Goal: Navigation & Orientation: Find specific page/section

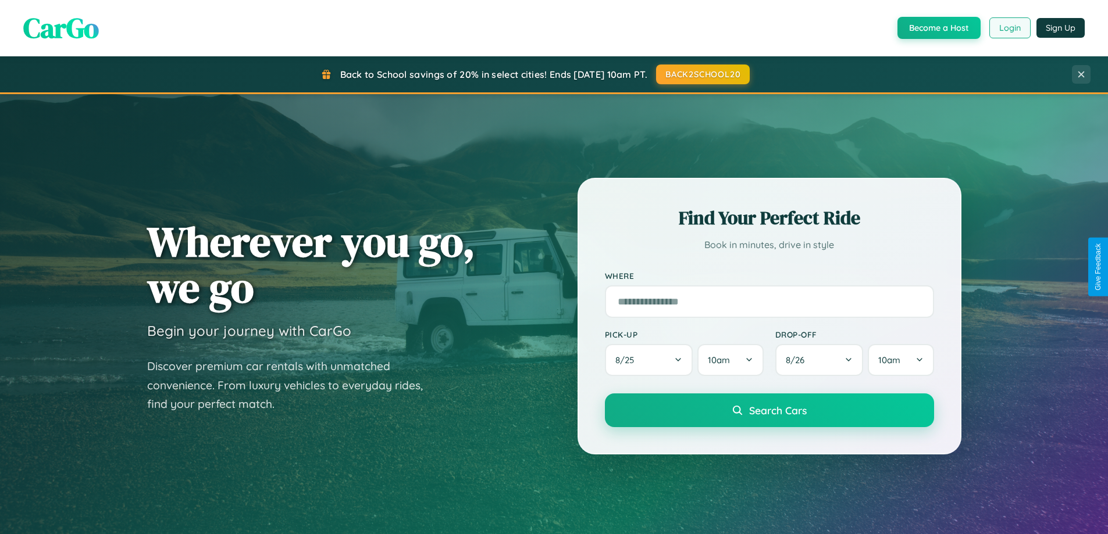
click at [1009, 28] on button "Login" at bounding box center [1009, 27] width 41 height 21
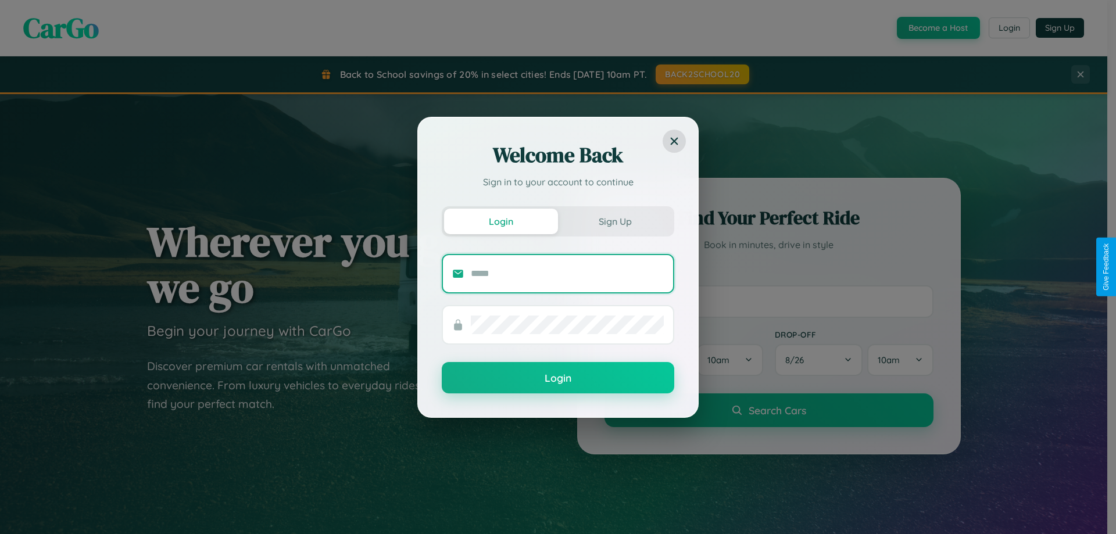
click at [567, 273] on input "text" at bounding box center [567, 274] width 193 height 19
type input "**********"
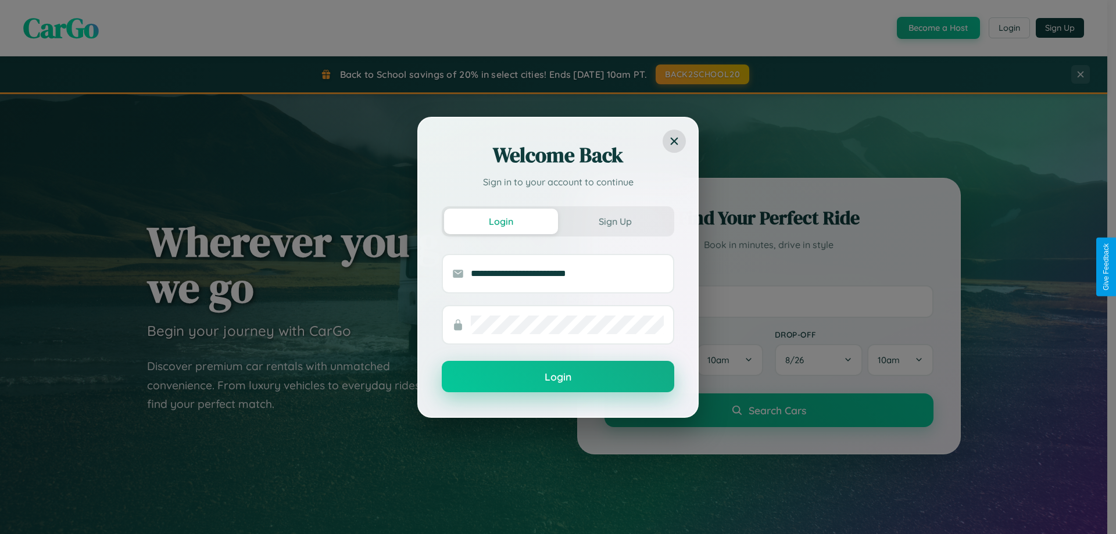
click at [558, 377] on button "Login" at bounding box center [558, 376] width 233 height 31
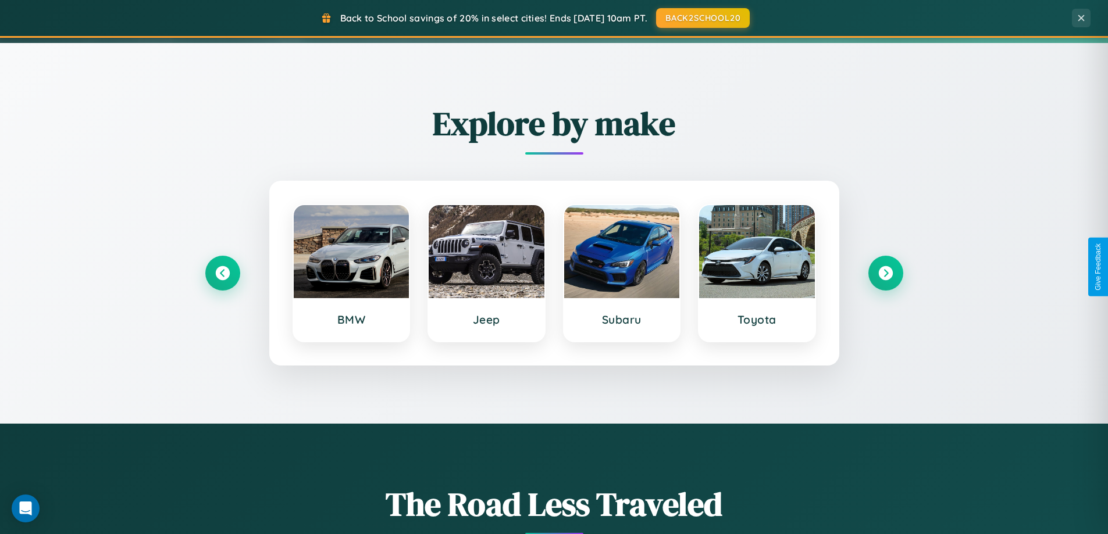
scroll to position [501, 0]
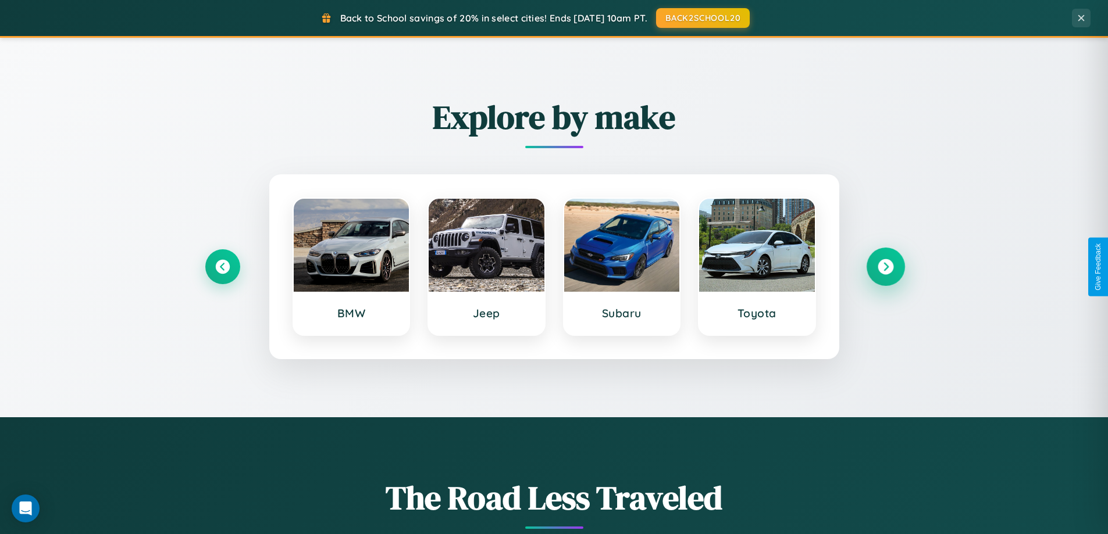
click at [885, 267] on icon at bounding box center [885, 267] width 16 height 16
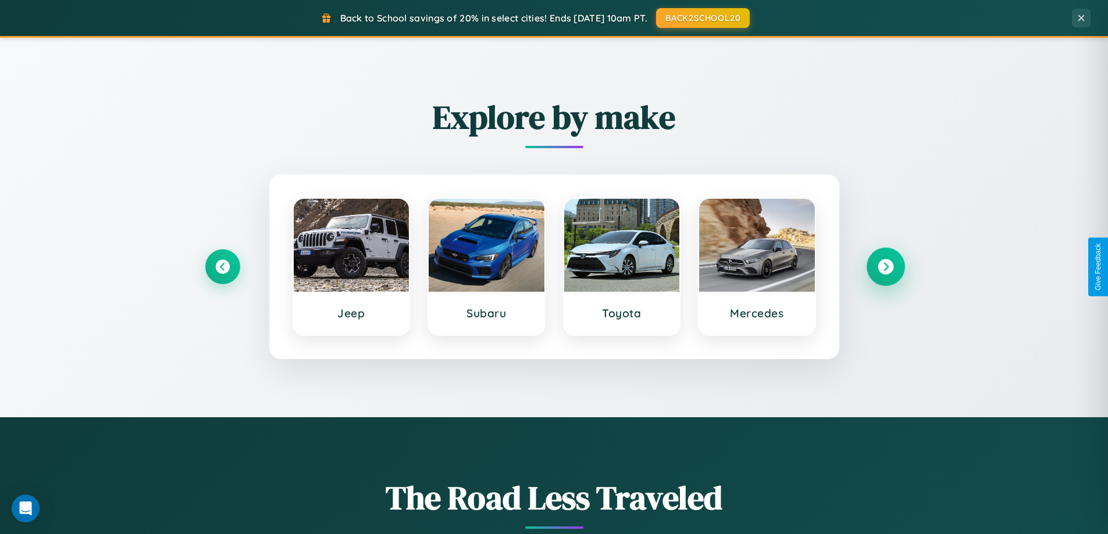
scroll to position [800, 0]
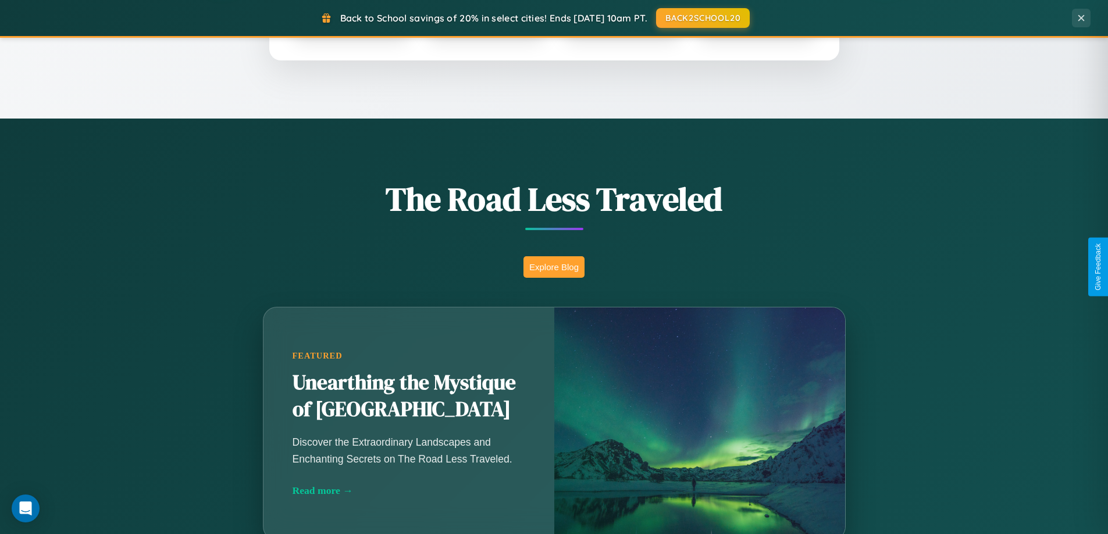
click at [554, 267] on button "Explore Blog" at bounding box center [553, 267] width 61 height 22
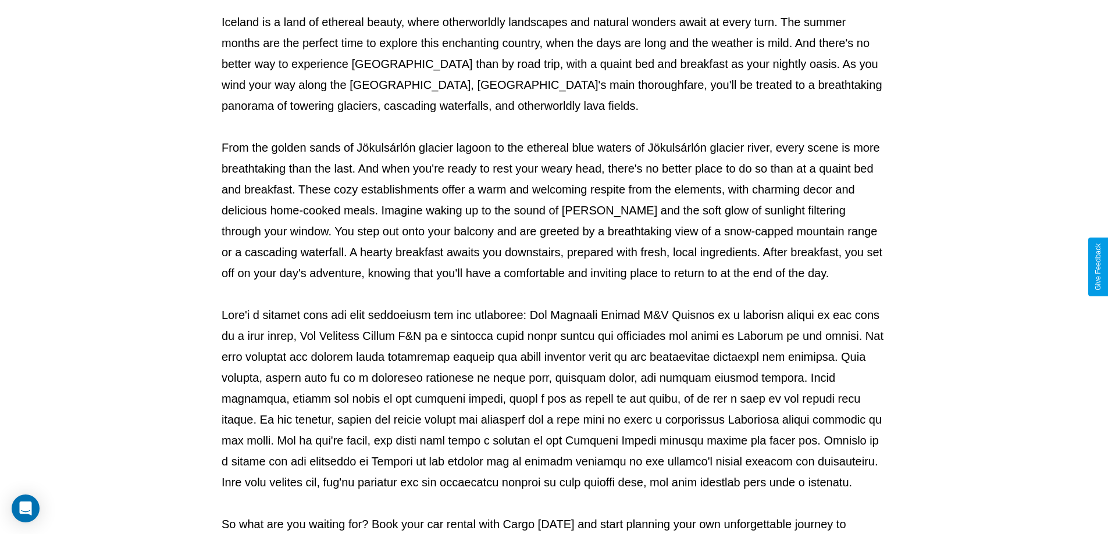
scroll to position [376, 0]
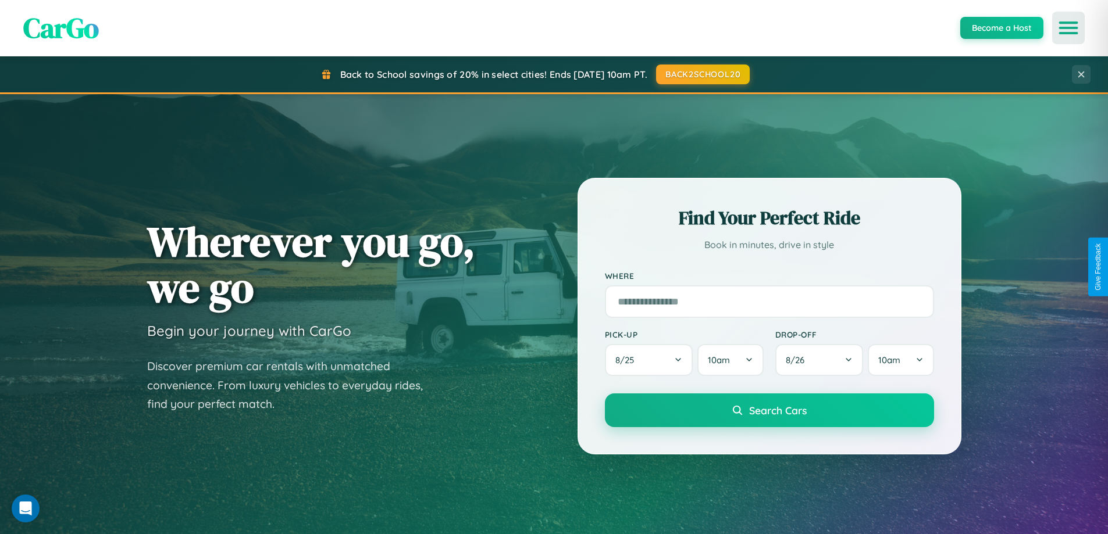
click at [1068, 28] on icon "Open menu" at bounding box center [1068, 28] width 17 height 10
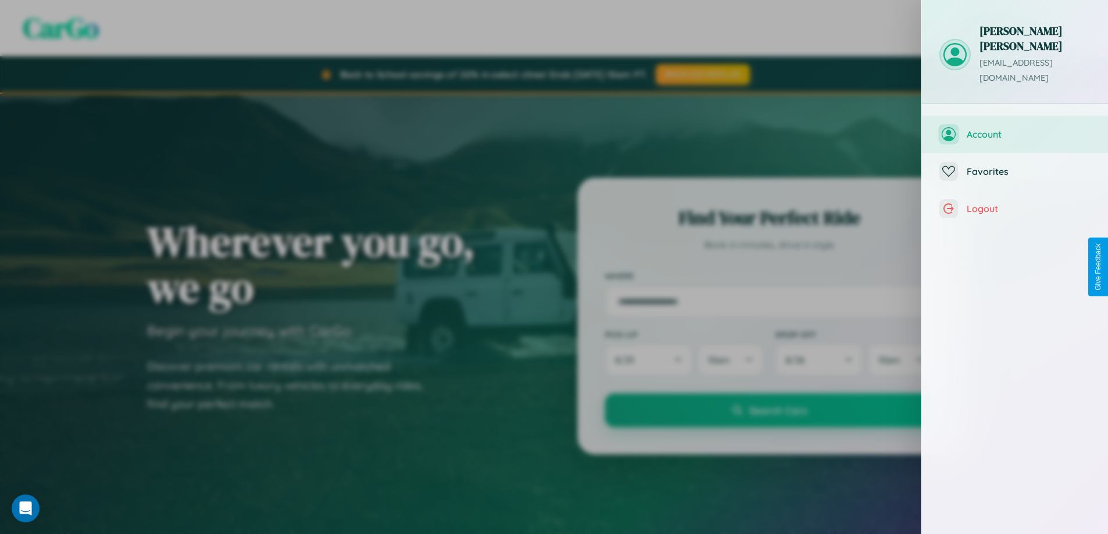
click at [1015, 128] on span "Account" at bounding box center [1028, 134] width 124 height 12
